Goal: Task Accomplishment & Management: Use online tool/utility

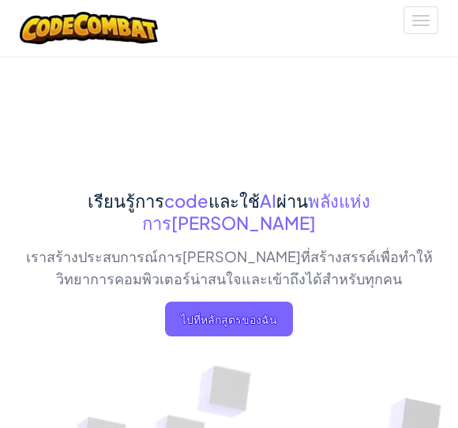
click at [266, 301] on span "ไปที่หลักสูตรของฉัน" at bounding box center [229, 318] width 128 height 35
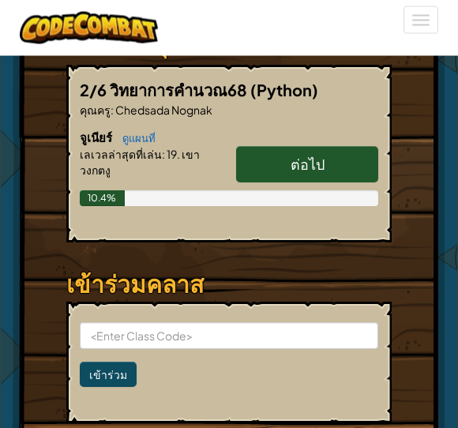
scroll to position [489, 0]
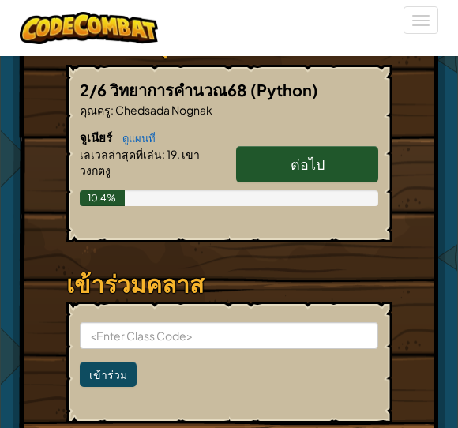
click at [308, 162] on span "ต่อไป" at bounding box center [307, 164] width 34 height 18
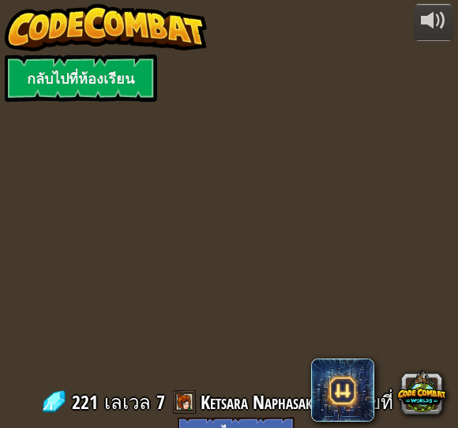
select select "th"
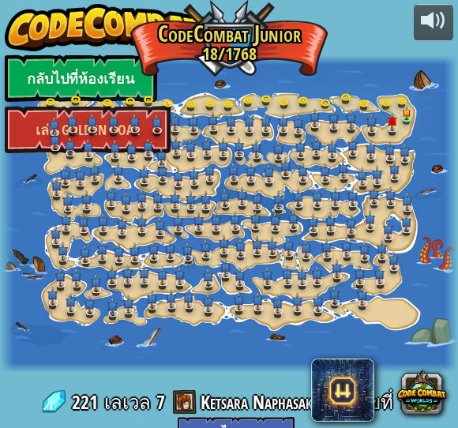
select select "th"
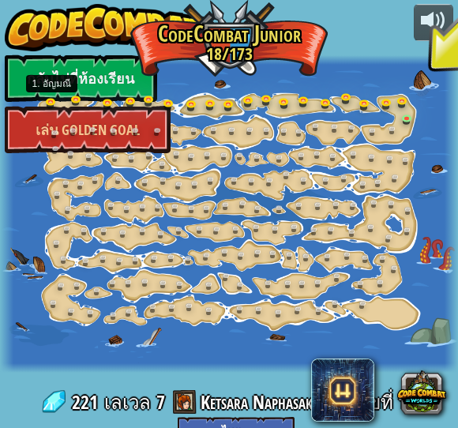
click at [45, 101] on link at bounding box center [56, 107] width 32 height 24
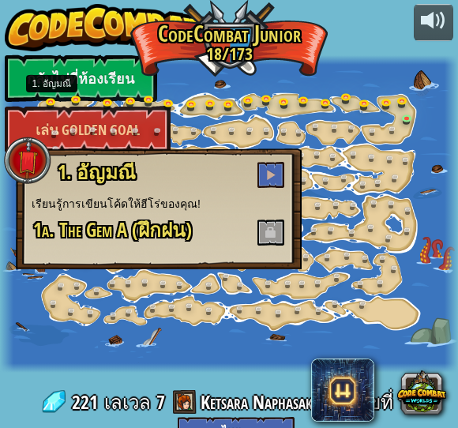
click at [269, 166] on button at bounding box center [270, 175] width 27 height 26
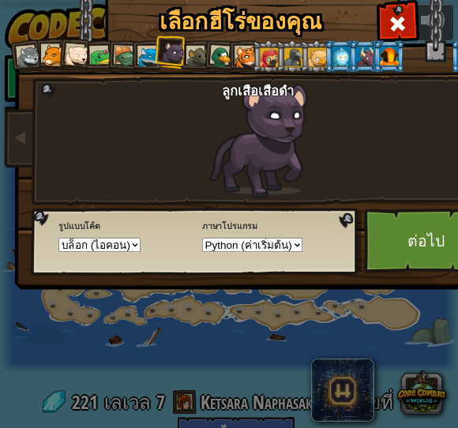
click at [423, 239] on link "ต่อไป" at bounding box center [426, 240] width 124 height 65
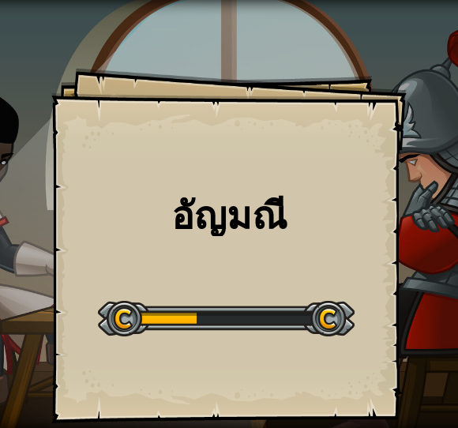
click at [354, 273] on div "[PERSON_NAME] Goals Start Level เกิดข้อผิดพลาดในการโหลดจากเซิร์ฟเวอร์ [PERSON_N…" at bounding box center [228, 245] width 355 height 355
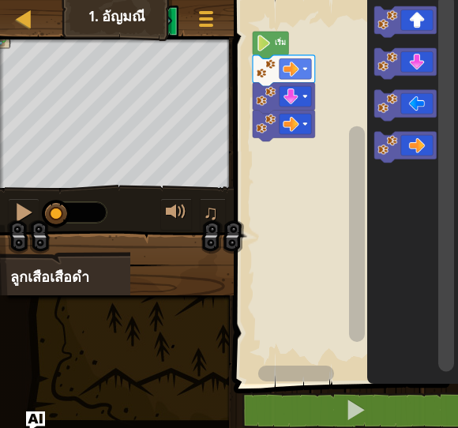
click at [21, 211] on div at bounding box center [23, 212] width 21 height 21
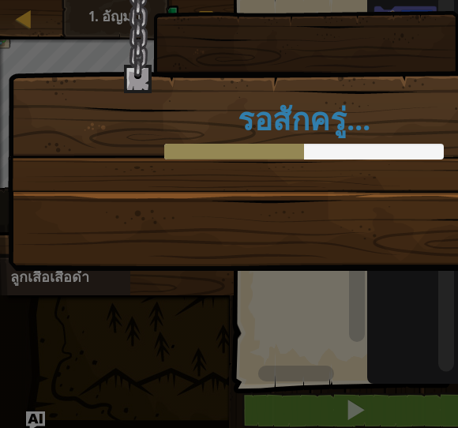
click at [376, 222] on div "รอสักครู่..." at bounding box center [304, 116] width 592 height 310
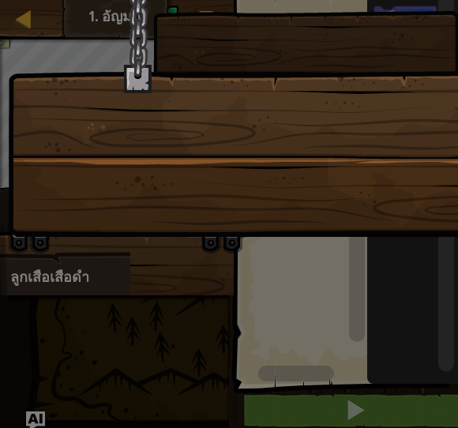
click at [367, 238] on div at bounding box center [229, 214] width 458 height 428
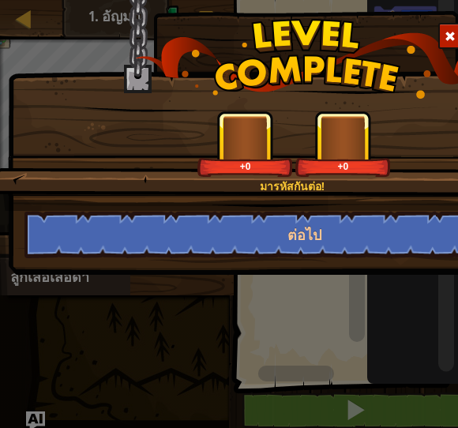
click at [354, 233] on button "ต่อไป" at bounding box center [303, 234] width 559 height 47
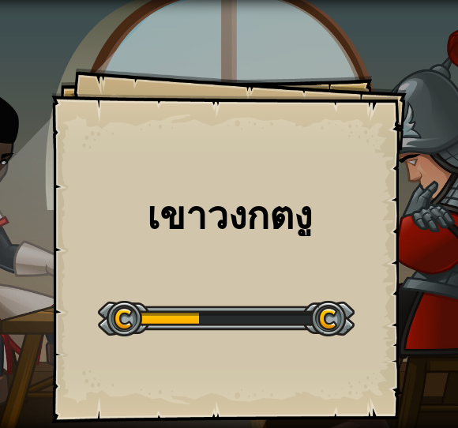
click at [367, 235] on div "เขา[PERSON_NAME]งู Goals Start Level เกิดข้อผิดพลาดในการโหลดจากเซิร์ฟเวอร์ [PER…" at bounding box center [228, 245] width 355 height 355
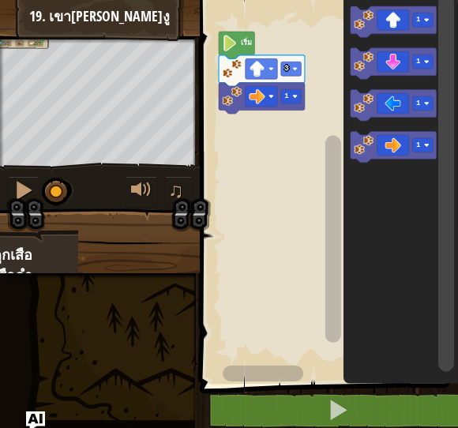
click at [26, 191] on div at bounding box center [23, 190] width 21 height 21
click at [294, 95] on image "พื้นที่ทำงาน Blockly" at bounding box center [295, 97] width 6 height 6
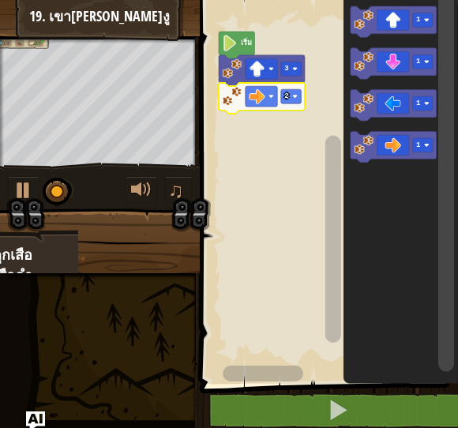
click at [395, 16] on icon "พื้นที่ทำงาน Blockly" at bounding box center [393, 21] width 86 height 31
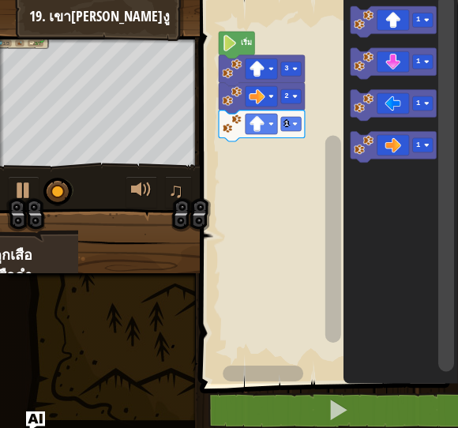
click at [399, 102] on icon "พื้นที่ทำงาน Blockly" at bounding box center [393, 105] width 86 height 31
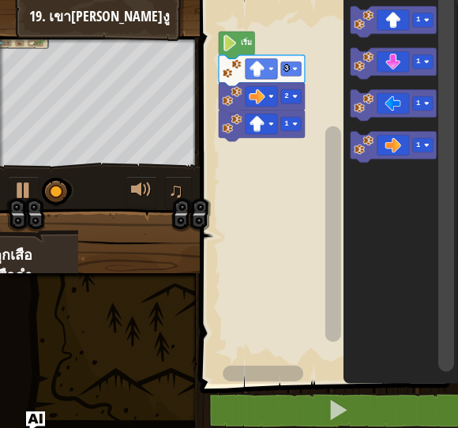
click at [396, 133] on icon "พื้นที่ทำงาน Blockly" at bounding box center [393, 147] width 86 height 31
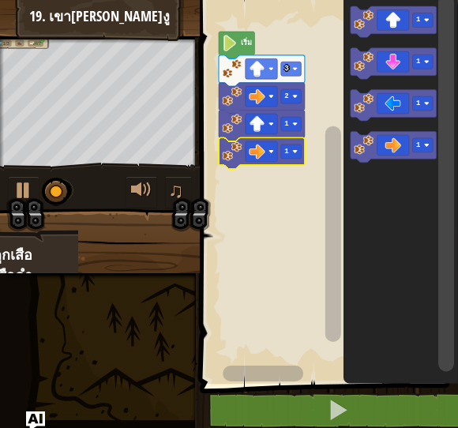
click at [290, 145] on rect "พื้นที่ทำงาน Blockly" at bounding box center [290, 151] width 21 height 14
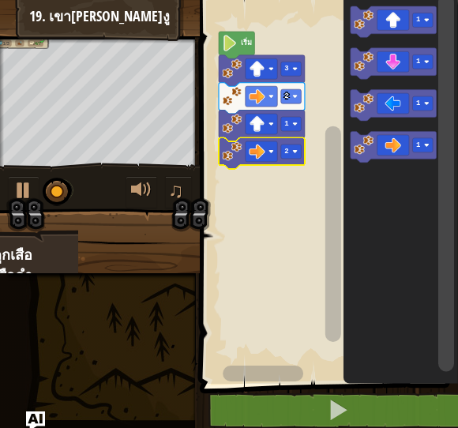
click at [393, 57] on icon "พื้นที่ทำงาน Blockly" at bounding box center [393, 63] width 86 height 31
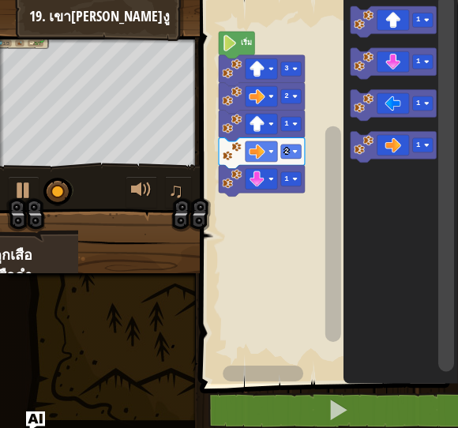
click at [288, 171] on icon "พื้นที่ทำงาน Blockly" at bounding box center [262, 180] width 86 height 31
click at [292, 171] on icon "พื้นที่ทำงาน Blockly" at bounding box center [262, 180] width 86 height 31
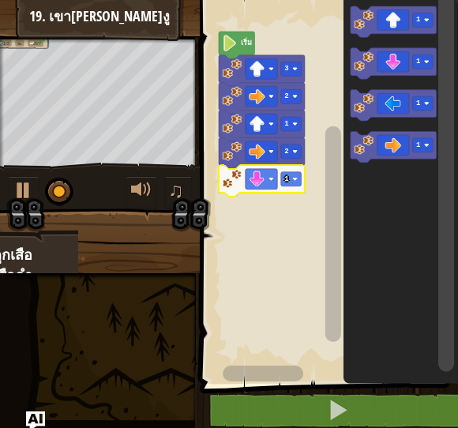
click at [297, 175] on rect "พื้นที่ทำงาน Blockly" at bounding box center [290, 179] width 21 height 14
click at [391, 136] on icon "พื้นที่ทำงาน Blockly" at bounding box center [393, 147] width 86 height 31
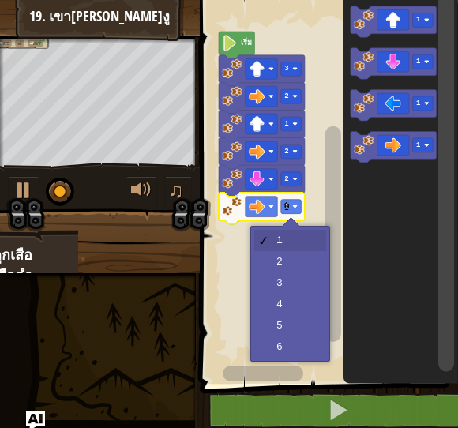
click at [293, 202] on rect "พื้นที่ทำงาน Blockly" at bounding box center [290, 207] width 21 height 14
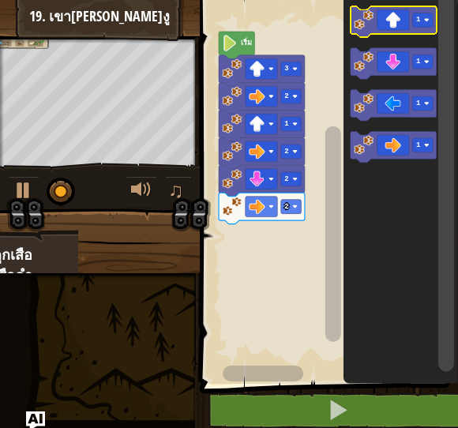
click at [396, 16] on icon "พื้นที่ทำงาน Blockly" at bounding box center [393, 21] width 86 height 31
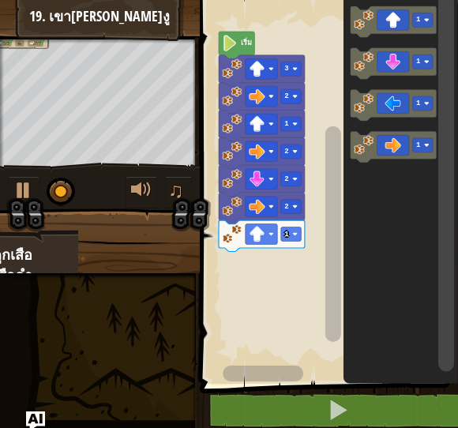
click at [297, 231] on rect "พื้นที่ทำงาน Blockly" at bounding box center [290, 234] width 21 height 14
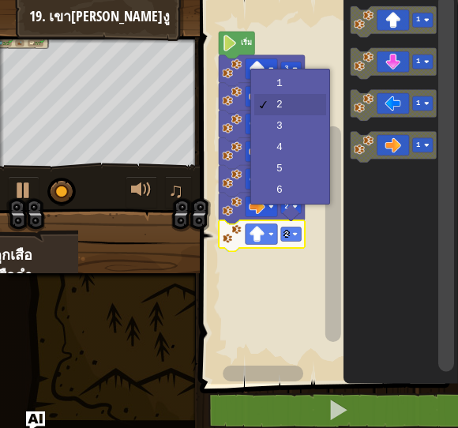
click at [286, 238] on text "2" at bounding box center [286, 234] width 4 height 8
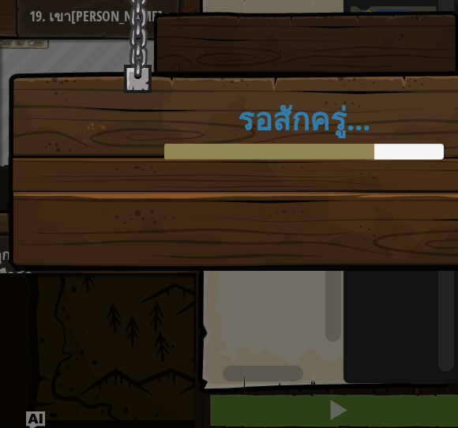
click at [318, 238] on div "รอสักครู่..." at bounding box center [304, 116] width 592 height 310
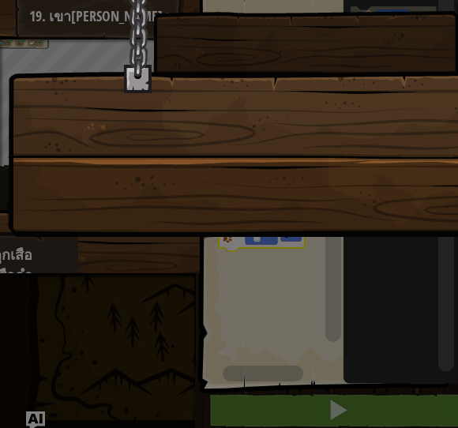
click at [318, 237] on div at bounding box center [229, 214] width 458 height 428
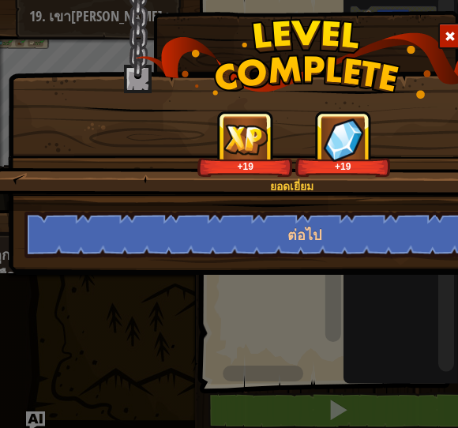
click at [320, 238] on button "ต่อไป" at bounding box center [303, 234] width 559 height 47
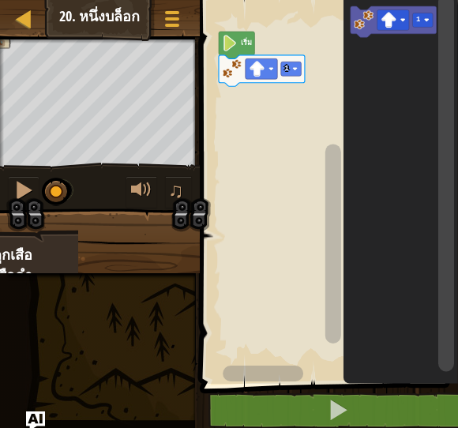
click at [20, 190] on div at bounding box center [23, 190] width 21 height 21
click at [290, 67] on rect "พื้นที่ทำงาน Blockly" at bounding box center [290, 69] width 21 height 14
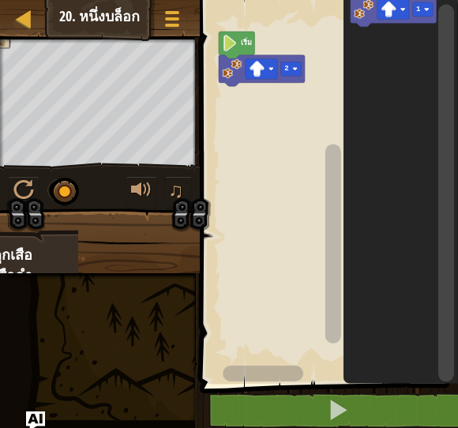
click at [392, 80] on icon "พื้นที่ทำงาน Blockly" at bounding box center [399, 187] width 114 height 391
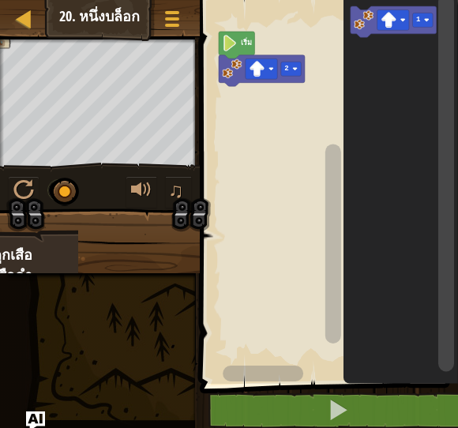
click at [357, 89] on icon "พื้นที่ทำงาน Blockly" at bounding box center [399, 187] width 114 height 391
click at [353, 75] on icon "พื้นที่ทำงาน Blockly" at bounding box center [399, 187] width 114 height 391
click at [356, 69] on icon "พื้นที่ทำงาน Blockly" at bounding box center [399, 187] width 114 height 391
click at [349, 73] on icon "พื้นที่ทำงาน Blockly" at bounding box center [399, 187] width 114 height 391
click at [344, 77] on icon "พื้นที่ทำงาน Blockly" at bounding box center [399, 187] width 114 height 391
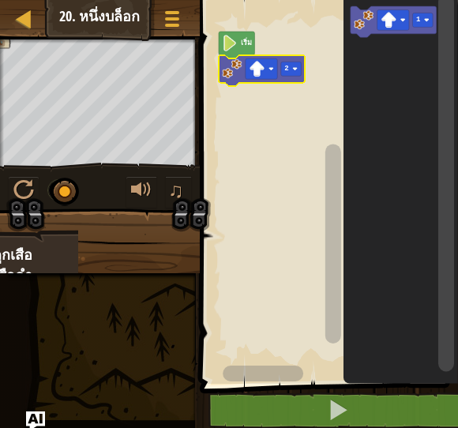
click at [285, 72] on text "2" at bounding box center [286, 69] width 4 height 8
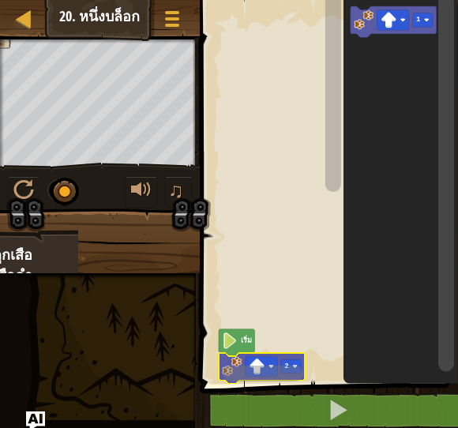
click at [339, 67] on rect "พื้นที่ทำงาน Blockly" at bounding box center [332, 93] width 16 height 200
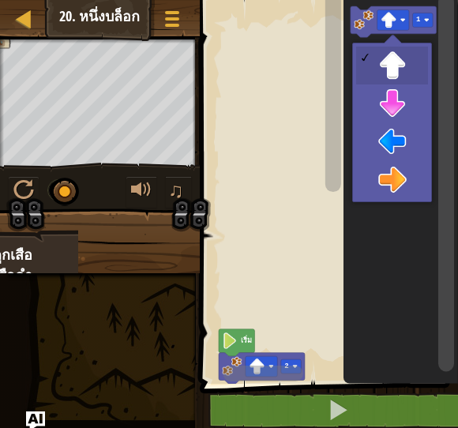
click at [271, 51] on rect "พื้นที่ทำงาน Blockly" at bounding box center [326, 187] width 263 height 391
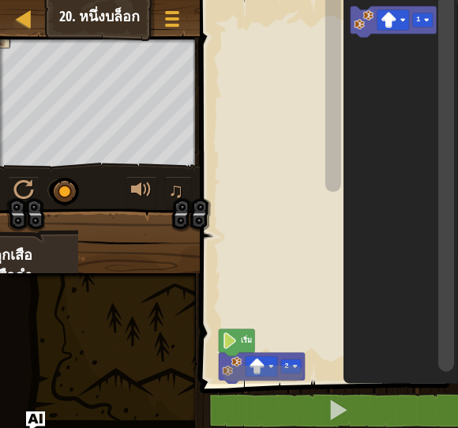
click at [277, 77] on rect "พื้นที่ทำงาน Blockly" at bounding box center [326, 187] width 263 height 391
click at [21, 193] on div at bounding box center [23, 190] width 21 height 21
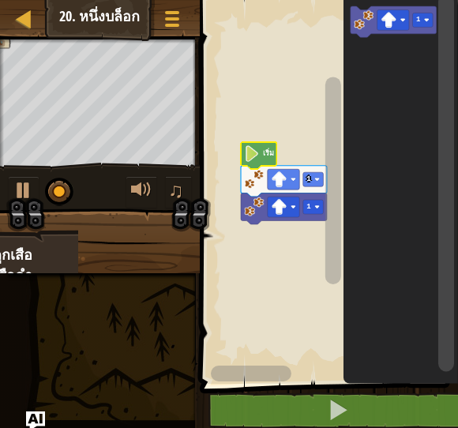
click at [310, 178] on text "1" at bounding box center [308, 179] width 5 height 8
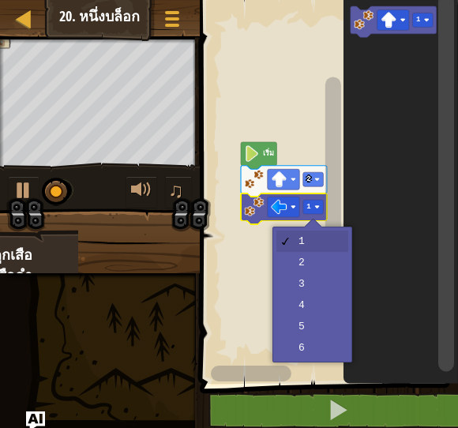
click at [316, 204] on rect "พื้นที่ทำงาน Blockly" at bounding box center [312, 207] width 21 height 14
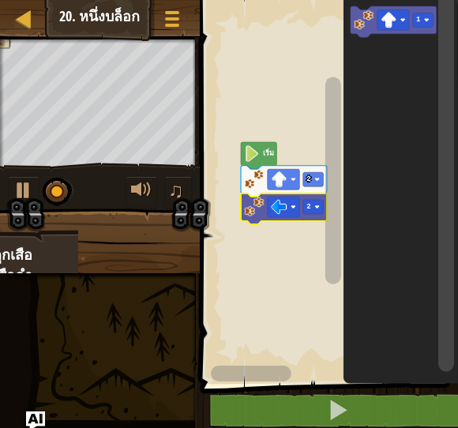
click at [316, 202] on rect "พื้นที่ทำงาน Blockly" at bounding box center [312, 207] width 21 height 14
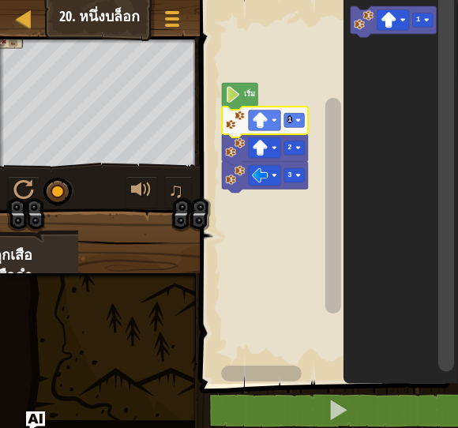
click at [279, 113] on rect "พื้นที่ทำงาน Blockly" at bounding box center [264, 120] width 32 height 21
click at [292, 120] on rect "พื้นที่ทำงาน Blockly" at bounding box center [293, 120] width 21 height 14
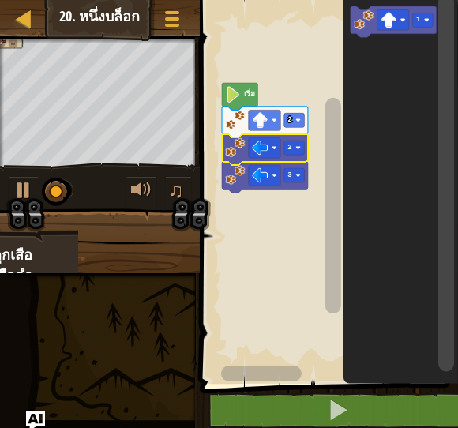
click at [290, 147] on text "2" at bounding box center [289, 148] width 4 height 8
click at [282, 167] on icon "พื้นที่ทำงาน Blockly" at bounding box center [265, 177] width 86 height 31
click at [292, 173] on rect "พื้นที่ทำงาน Blockly" at bounding box center [293, 175] width 21 height 14
click at [297, 171] on rect "พื้นที่ทำงาน Blockly" at bounding box center [293, 175] width 21 height 14
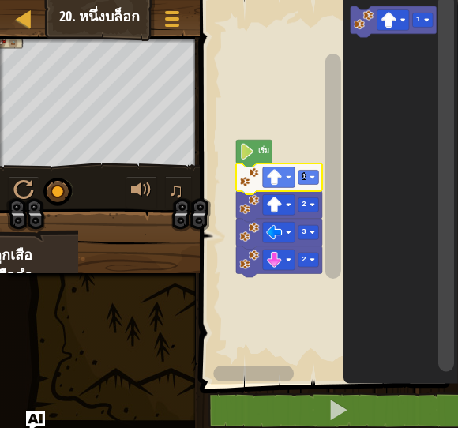
click at [307, 176] on rect "พื้นที่ทำงาน Blockly" at bounding box center [307, 177] width 21 height 14
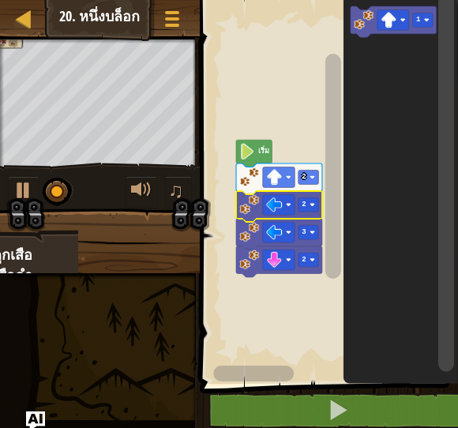
click at [311, 200] on rect "พื้นที่ทำงาน Blockly" at bounding box center [307, 204] width 21 height 14
click at [307, 196] on icon "พื้นที่ทำงาน Blockly" at bounding box center [279, 206] width 86 height 31
click at [305, 203] on text "2" at bounding box center [303, 204] width 4 height 8
click at [281, 219] on icon "พื้นที่ทำงาน Blockly" at bounding box center [279, 234] width 86 height 31
click at [312, 231] on image "พื้นที่ทำงาน Blockly" at bounding box center [312, 233] width 6 height 6
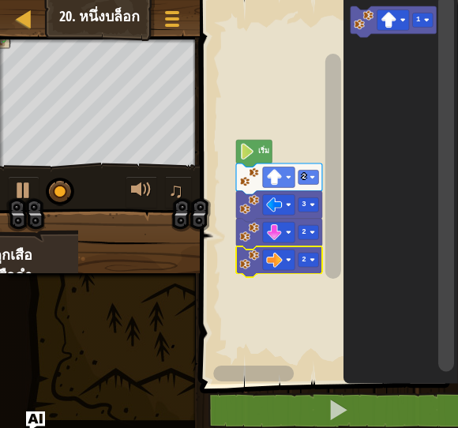
click at [303, 256] on text "2" at bounding box center [303, 260] width 4 height 8
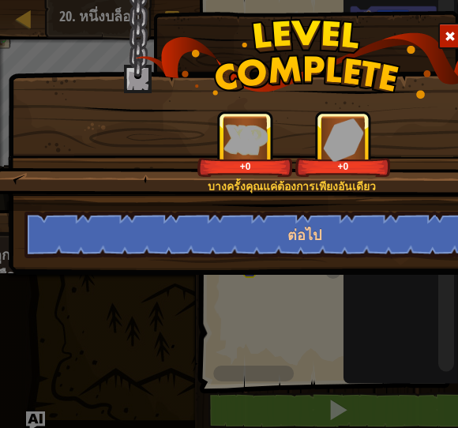
click at [314, 223] on button "ต่อไป" at bounding box center [303, 234] width 559 height 47
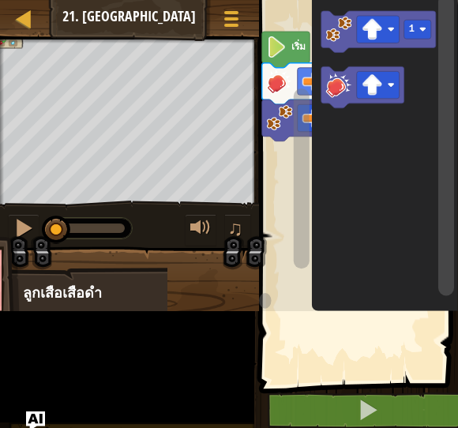
click at [358, 140] on icon "พื้นที่ทำงาน Blockly" at bounding box center [384, 151] width 146 height 319
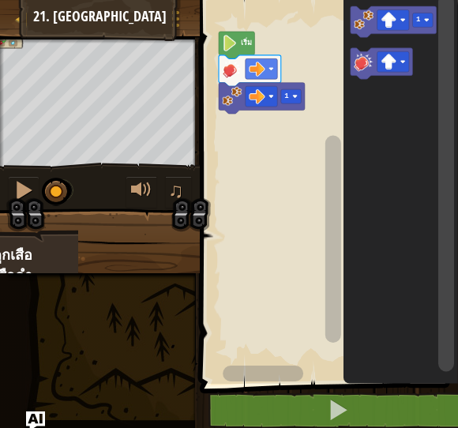
click at [18, 186] on div at bounding box center [23, 190] width 21 height 21
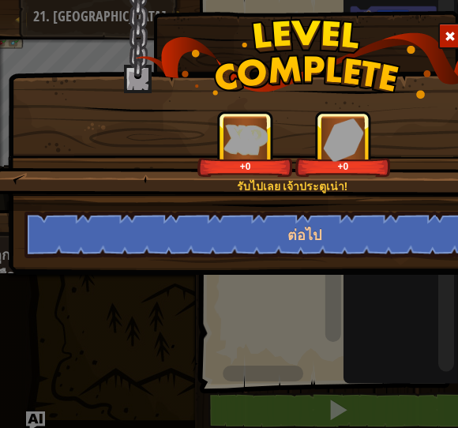
click at [297, 234] on button "ต่อไป" at bounding box center [303, 234] width 559 height 47
